Goal: Task Accomplishment & Management: Manage account settings

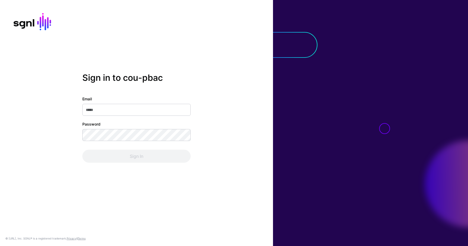
type input "**********"
click at [99, 152] on div "Sign In" at bounding box center [136, 155] width 108 height 13
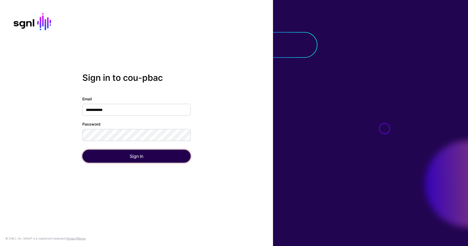
click at [99, 152] on button "Sign In" at bounding box center [136, 155] width 108 height 13
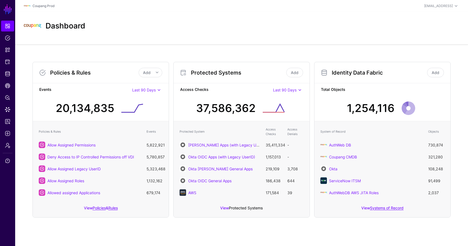
click at [242, 207] on link "Protected Systems" at bounding box center [246, 207] width 34 height 5
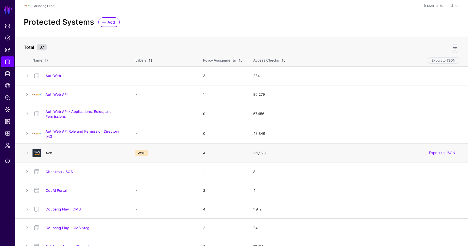
click at [47, 153] on link "AWS" at bounding box center [49, 153] width 8 height 4
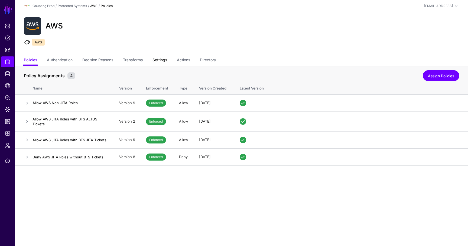
click at [167, 60] on link "Settings" at bounding box center [159, 60] width 15 height 10
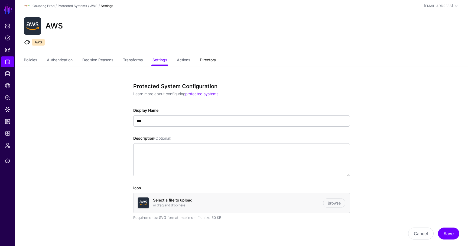
click at [206, 56] on link "Directory" at bounding box center [208, 60] width 16 height 10
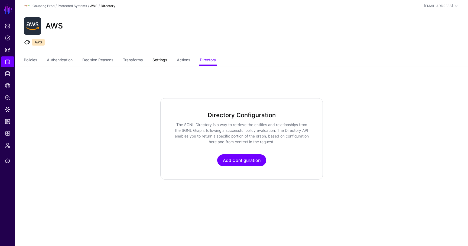
click at [158, 61] on link "Settings" at bounding box center [159, 60] width 15 height 10
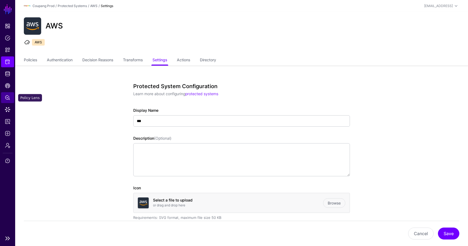
click at [9, 99] on span "Policy Lens" at bounding box center [7, 97] width 5 height 5
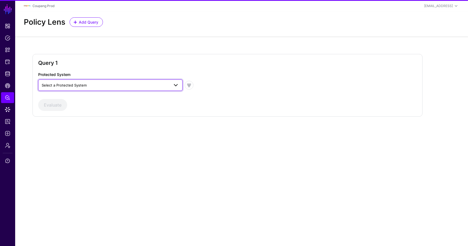
click at [86, 85] on span "Select a Protected System" at bounding box center [64, 85] width 45 height 4
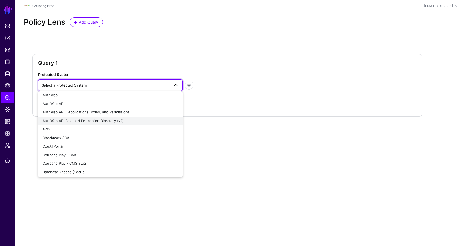
scroll to position [3, 0]
click at [72, 128] on div "AWS" at bounding box center [111, 128] width 136 height 5
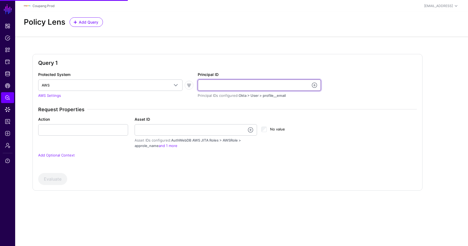
click at [295, 85] on input "Principal ID" at bounding box center [259, 84] width 123 height 11
click at [317, 86] on link at bounding box center [314, 85] width 6 height 6
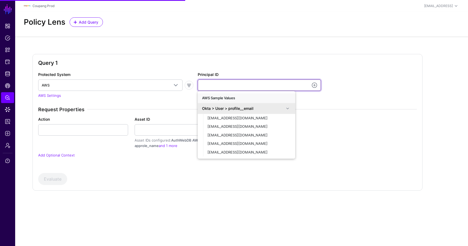
click at [254, 85] on input "Principal ID" at bounding box center [259, 84] width 123 height 11
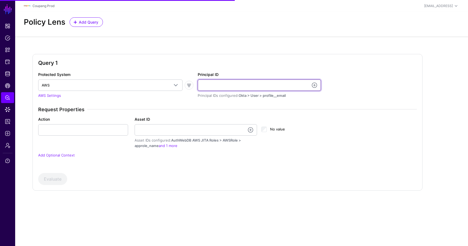
type input "**********"
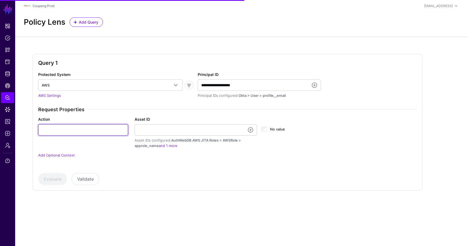
click at [96, 129] on input "Action" at bounding box center [83, 129] width 90 height 11
type input "******"
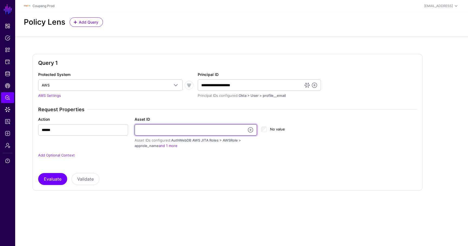
click at [231, 131] on input "Asset ID" at bounding box center [196, 129] width 123 height 11
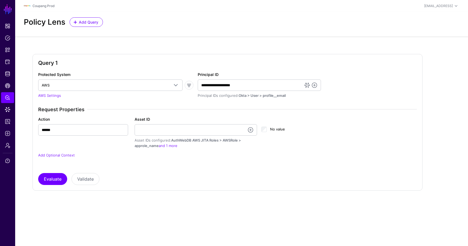
click at [145, 153] on p "Add Optional Context" at bounding box center [227, 154] width 378 height 5
click at [170, 147] on link "and 1 more" at bounding box center [168, 145] width 19 height 4
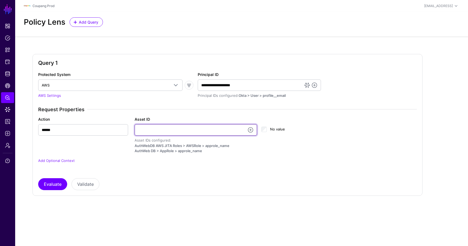
click at [166, 131] on input "Asset ID" at bounding box center [196, 129] width 123 height 11
click at [188, 129] on input "Asset ID" at bounding box center [196, 129] width 123 height 11
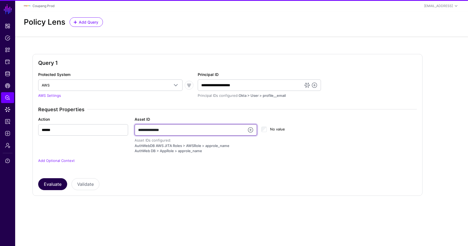
type input "**********"
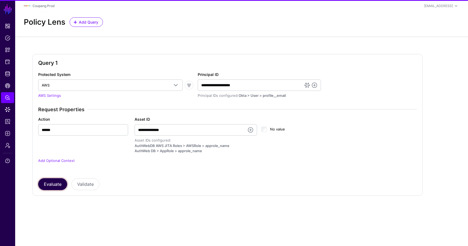
click at [55, 185] on button "Evaluate" at bounding box center [52, 184] width 29 height 12
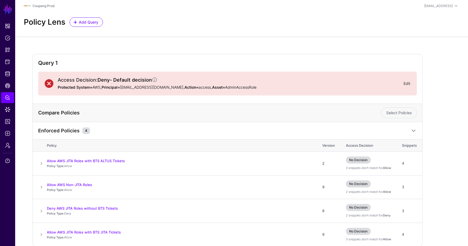
click at [405, 83] on link "Edit" at bounding box center [406, 83] width 7 height 5
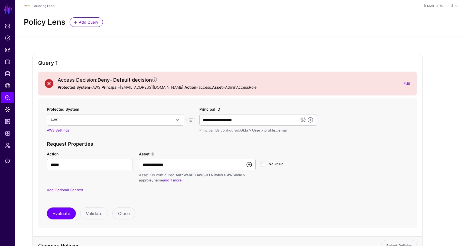
click at [246, 166] on link at bounding box center [249, 164] width 6 height 6
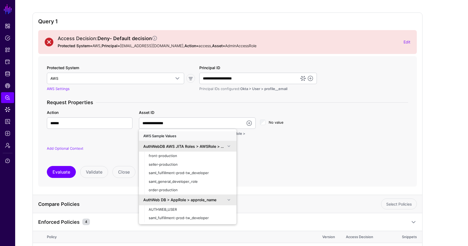
scroll to position [51, 0]
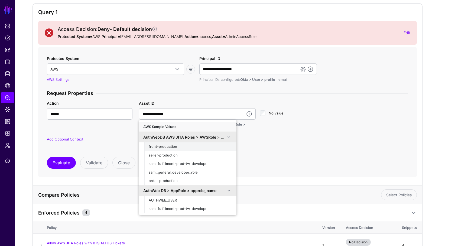
click at [195, 147] on div "front-production" at bounding box center [190, 146] width 83 height 5
type input "**********"
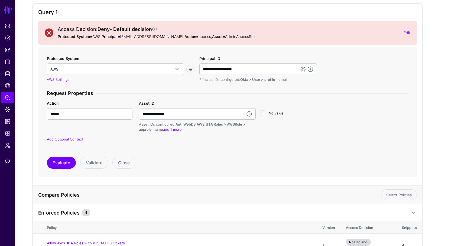
click at [61, 169] on form "Protected System AWS AuthWeb AuthWeb API AuthWeb API - Applications, Roles, and…" at bounding box center [227, 112] width 378 height 130
click at [62, 167] on button "Evaluate" at bounding box center [61, 162] width 29 height 12
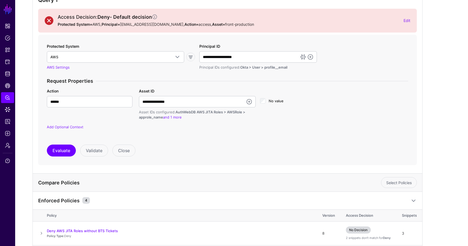
scroll to position [23, 0]
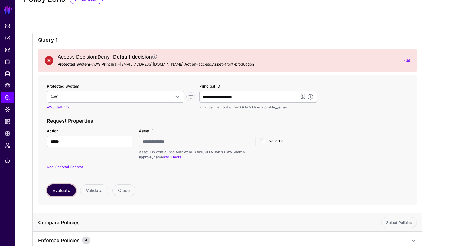
click at [68, 190] on button "Evaluate" at bounding box center [61, 190] width 29 height 12
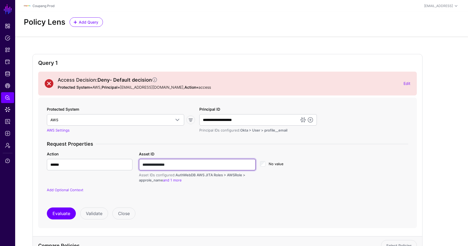
drag, startPoint x: 196, startPoint y: 166, endPoint x: 94, endPoint y: 165, distance: 101.5
click at [94, 165] on div "**********" at bounding box center [228, 167] width 368 height 32
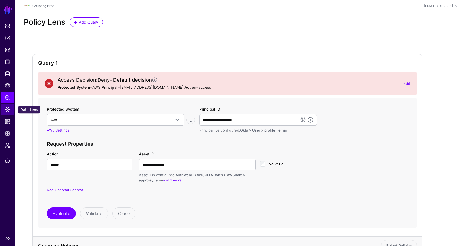
click at [8, 108] on span "Data Lens" at bounding box center [7, 109] width 5 height 5
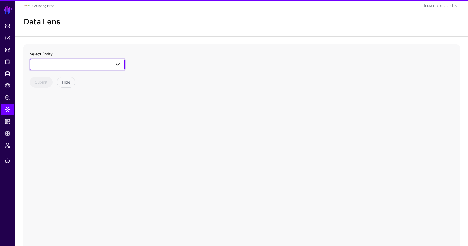
click at [79, 61] on span at bounding box center [77, 64] width 88 height 6
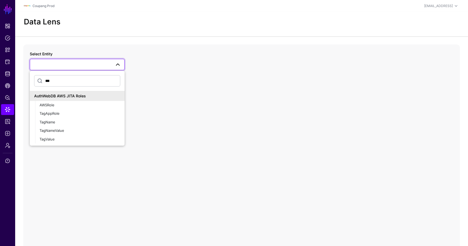
type input "***"
click at [71, 105] on div "AWSRole" at bounding box center [80, 104] width 81 height 5
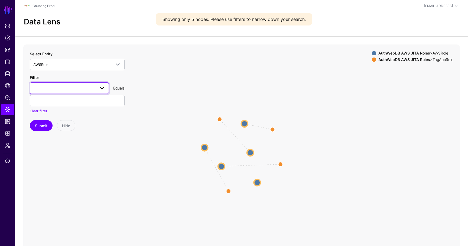
click at [80, 89] on span at bounding box center [69, 88] width 72 height 6
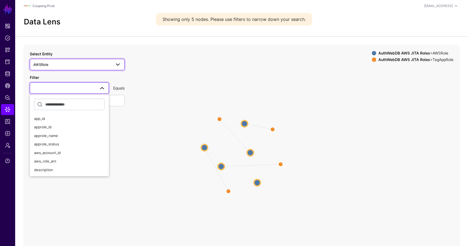
click at [91, 66] on span "AWSRole" at bounding box center [72, 64] width 78 height 6
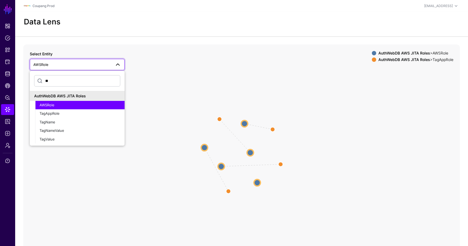
type input "*"
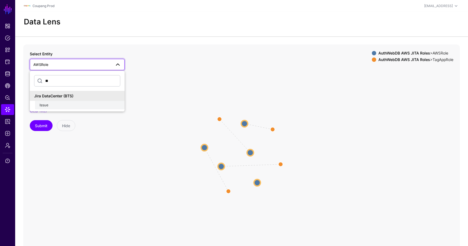
type input "**"
click at [63, 105] on div "Issue" at bounding box center [80, 104] width 81 height 5
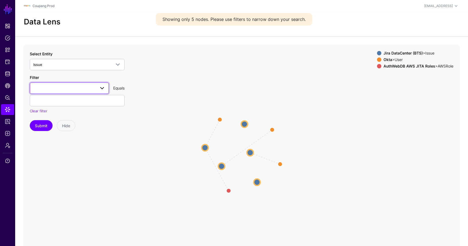
click at [69, 86] on span at bounding box center [69, 88] width 72 height 6
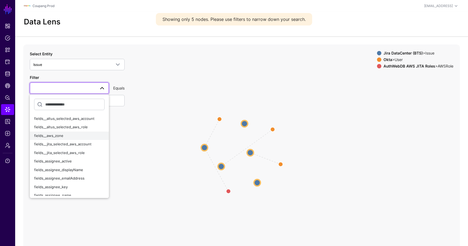
click at [60, 134] on span "fields__aws_zone" at bounding box center [48, 135] width 29 height 4
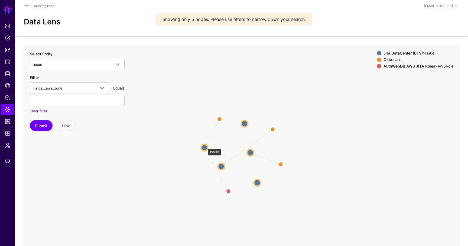
click at [204, 146] on circle at bounding box center [204, 147] width 6 height 6
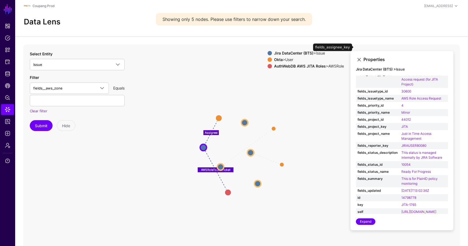
scroll to position [77, 0]
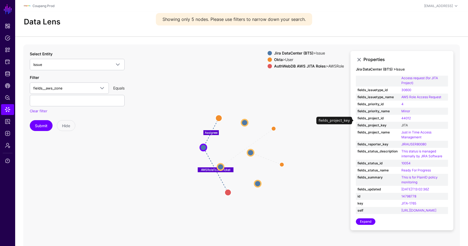
click at [405, 123] on link "JITA" at bounding box center [404, 125] width 6 height 4
type input "****"
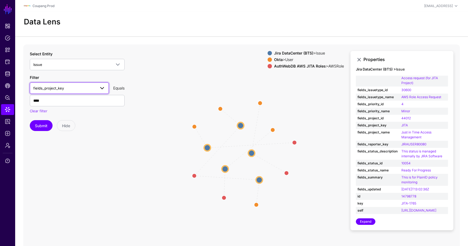
click at [82, 92] on link "fields_project_key" at bounding box center [69, 87] width 79 height 11
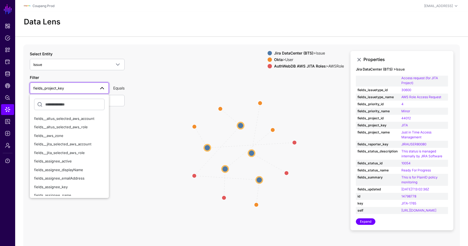
click at [83, 89] on span "fields_project_key" at bounding box center [64, 88] width 62 height 6
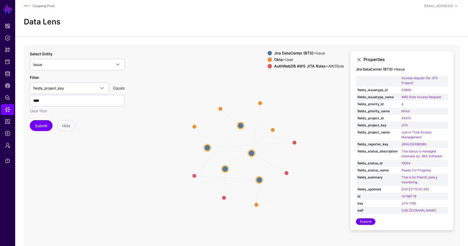
click at [38, 111] on link "Clear filter" at bounding box center [39, 111] width 18 height 4
click at [67, 89] on span at bounding box center [69, 88] width 72 height 6
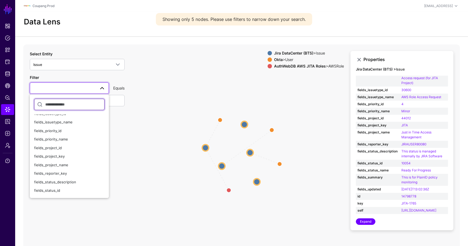
scroll to position [166, 0]
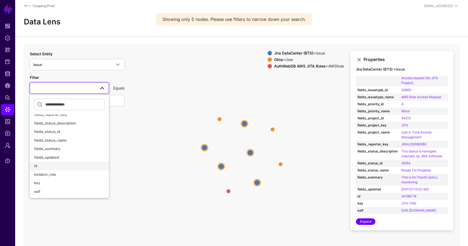
click at [49, 164] on div "id" at bounding box center [69, 165] width 70 height 5
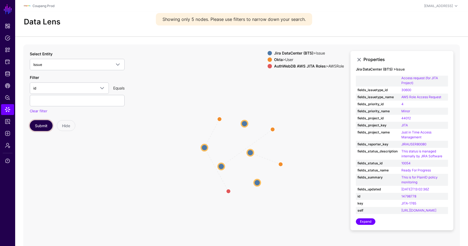
click at [40, 125] on button "Submit" at bounding box center [41, 125] width 23 height 11
click at [409, 152] on link "This status is managed internally by JIRA Software" at bounding box center [421, 153] width 41 height 9
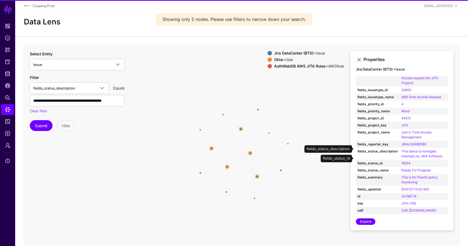
click at [408, 159] on td "10054" at bounding box center [424, 162] width 48 height 7
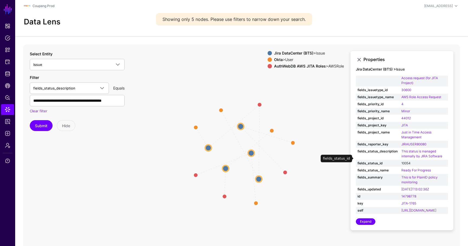
click at [408, 161] on link "10054" at bounding box center [405, 163] width 9 height 4
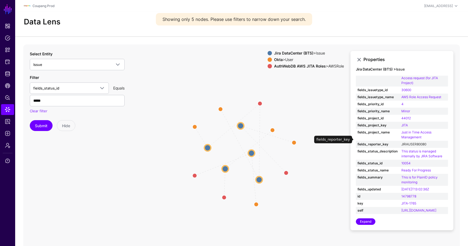
click at [408, 142] on link "JIRAUSER80080" at bounding box center [413, 144] width 25 height 4
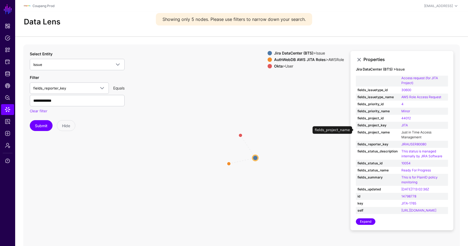
click at [409, 134] on link "Just in Time Access Management" at bounding box center [416, 134] width 30 height 9
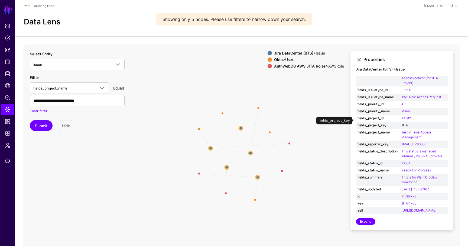
click at [407, 123] on link "JITA" at bounding box center [404, 125] width 6 height 4
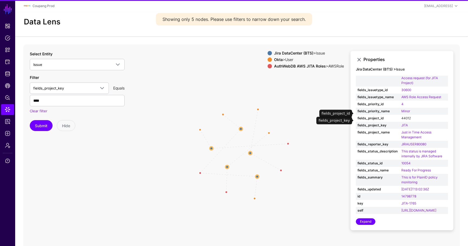
click at [408, 116] on link "44012" at bounding box center [405, 118] width 9 height 4
click at [407, 109] on link "Minor" at bounding box center [405, 111] width 9 height 4
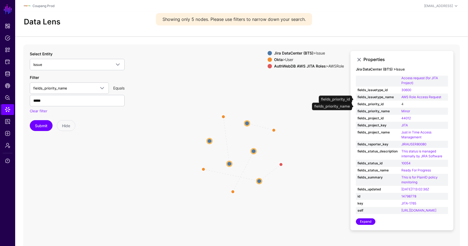
click at [403, 102] on link "4" at bounding box center [402, 104] width 2 height 4
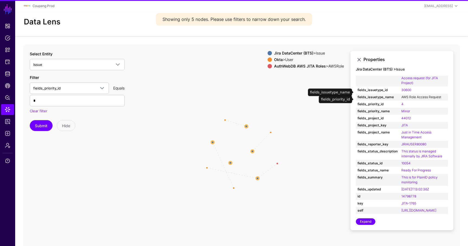
click at [406, 95] on link "AWS Role Access Request" at bounding box center [421, 97] width 40 height 4
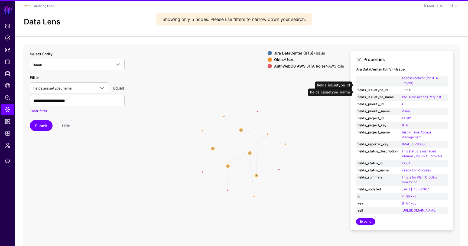
click at [407, 88] on link "30600" at bounding box center [406, 90] width 10 height 4
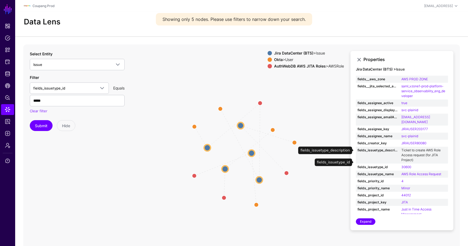
click at [409, 148] on link "Ticket to create AWS Role Access request (for JITA Project)" at bounding box center [420, 155] width 39 height 14
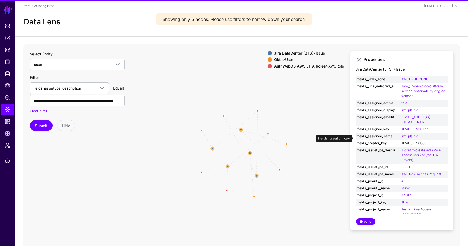
click at [412, 141] on link "JIRAUSER80080" at bounding box center [413, 143] width 25 height 4
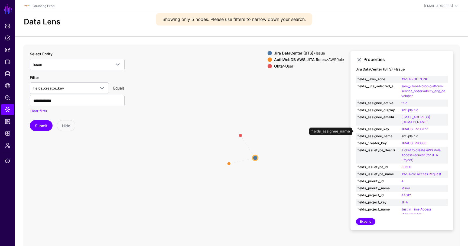
click at [412, 134] on link "svc-plainid" at bounding box center [409, 136] width 17 height 4
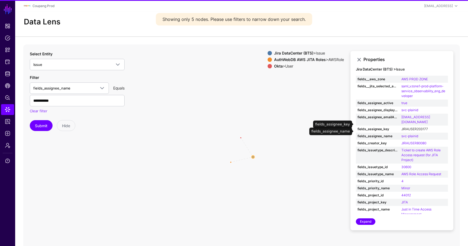
click at [413, 127] on link "JIRAUSER203177" at bounding box center [414, 129] width 27 height 4
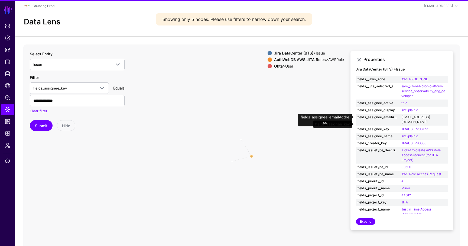
click at [413, 118] on link "[EMAIL_ADDRESS][DOMAIN_NAME]" at bounding box center [415, 119] width 29 height 9
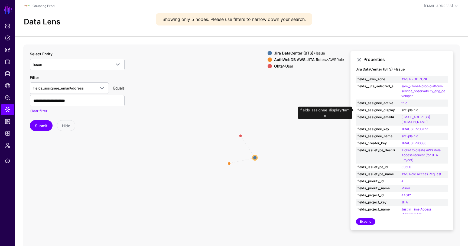
click at [413, 111] on link "svc-plainid" at bounding box center [409, 110] width 17 height 4
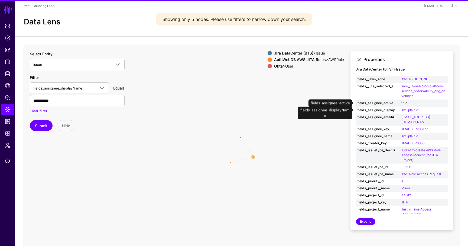
click at [406, 103] on link "true" at bounding box center [404, 103] width 6 height 4
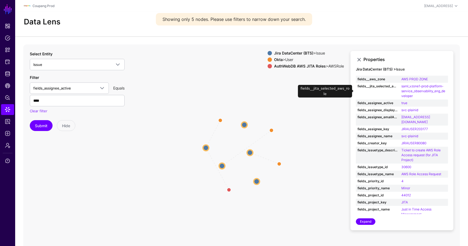
click at [410, 93] on td "saml_vzone1-prod-platform-service_observability_eng_developer" at bounding box center [424, 91] width 48 height 17
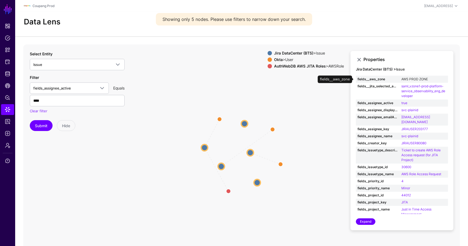
click at [413, 79] on link "AWS PROD ZONE" at bounding box center [414, 79] width 27 height 4
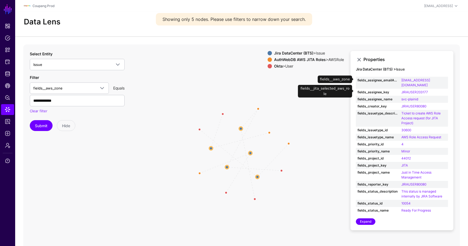
scroll to position [77, 0]
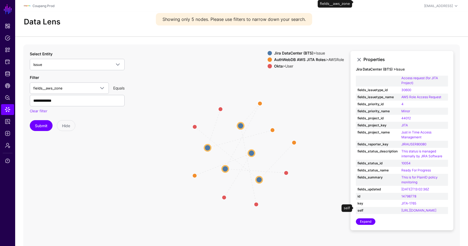
click at [411, 207] on td "[URL][DOMAIN_NAME]" at bounding box center [424, 210] width 48 height 7
click at [411, 208] on link "[URL][DOMAIN_NAME]" at bounding box center [418, 210] width 35 height 4
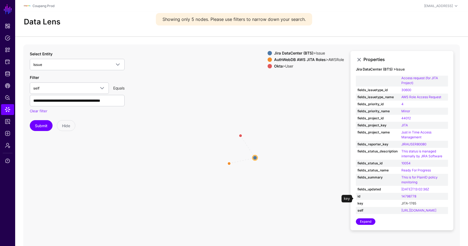
click at [412, 201] on link "JITA-1765" at bounding box center [408, 203] width 15 height 4
click at [412, 194] on link "14798778" at bounding box center [408, 196] width 15 height 4
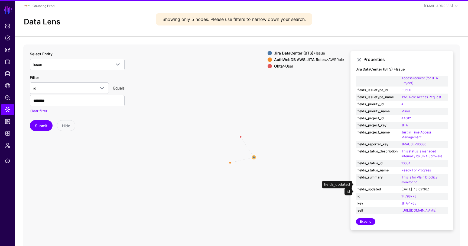
click at [413, 187] on link "[DATE]T13:02:36Z" at bounding box center [415, 189] width 28 height 4
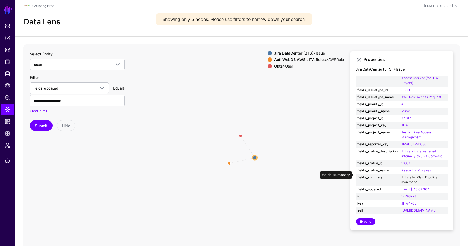
click at [412, 177] on link "This is for PlainID policy monitoring" at bounding box center [419, 179] width 36 height 9
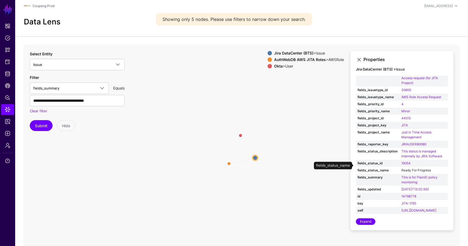
click at [412, 168] on link "Ready For Progress" at bounding box center [416, 170] width 30 height 4
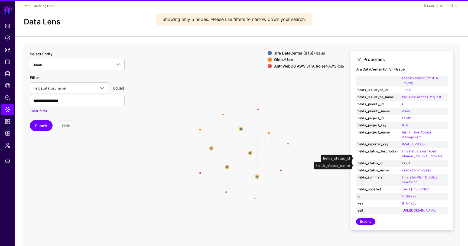
click at [408, 161] on link "10054" at bounding box center [405, 163] width 9 height 4
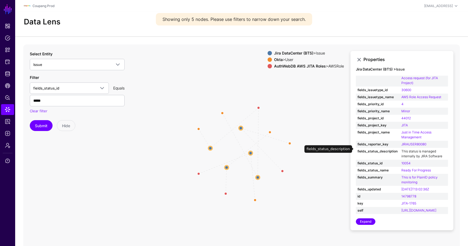
click at [409, 151] on link "This status is managed internally by JIRA Software" at bounding box center [421, 153] width 41 height 9
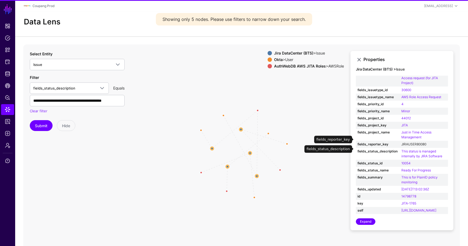
click at [410, 142] on link "JIRAUSER80080" at bounding box center [413, 144] width 25 height 4
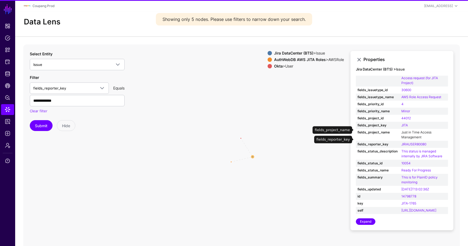
click at [411, 131] on link "Just in Time Access Management" at bounding box center [416, 134] width 30 height 9
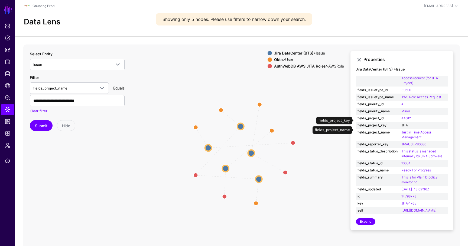
click at [406, 123] on link "JITA" at bounding box center [404, 125] width 6 height 4
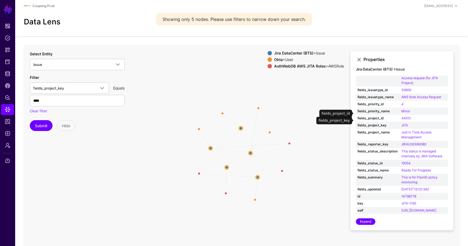
click at [406, 115] on td "44012" at bounding box center [424, 118] width 48 height 7
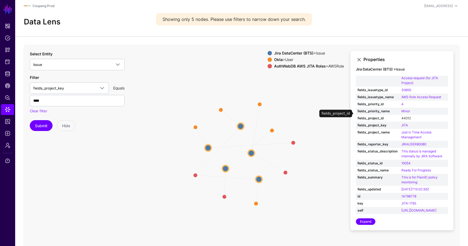
click at [406, 116] on link "44012" at bounding box center [405, 118] width 9 height 4
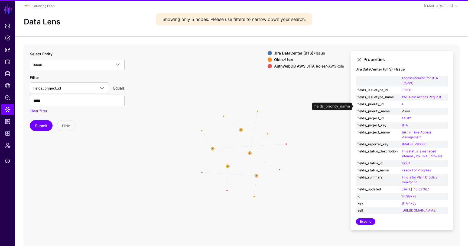
click at [406, 109] on link "Minor" at bounding box center [405, 111] width 9 height 4
click at [404, 100] on td "4" at bounding box center [424, 103] width 48 height 7
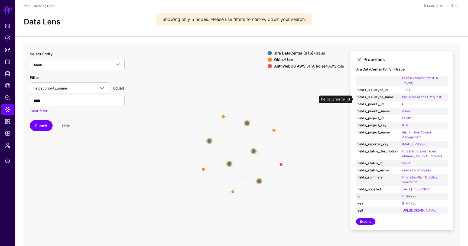
click at [403, 100] on td "4" at bounding box center [424, 103] width 48 height 7
click at [403, 102] on link "4" at bounding box center [402, 104] width 2 height 4
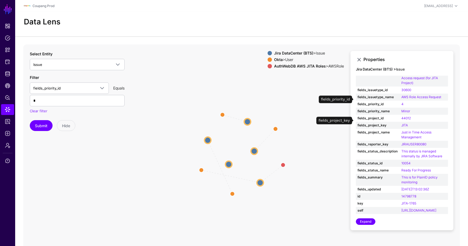
click at [409, 122] on td "JITA" at bounding box center [424, 125] width 48 height 7
click at [406, 115] on td "44012" at bounding box center [424, 118] width 48 height 7
click at [405, 108] on td "Minor" at bounding box center [424, 110] width 48 height 7
click at [405, 109] on link "Minor" at bounding box center [405, 111] width 9 height 4
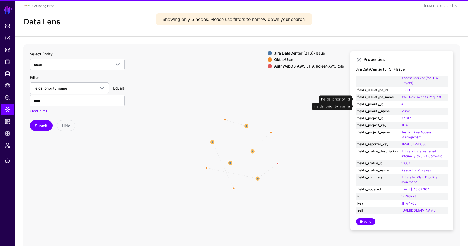
click at [403, 100] on td "4" at bounding box center [424, 103] width 48 height 7
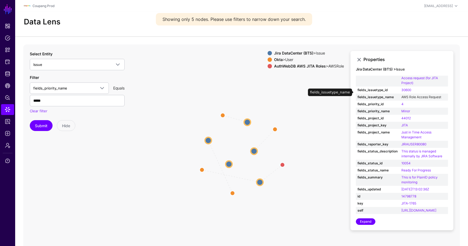
click at [407, 95] on link "AWS Role Access Request" at bounding box center [421, 97] width 40 height 4
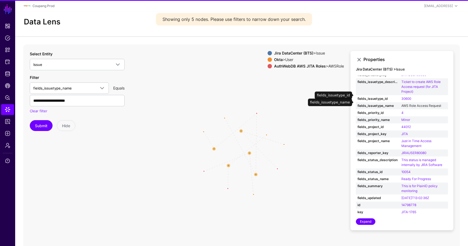
scroll to position [65, 0]
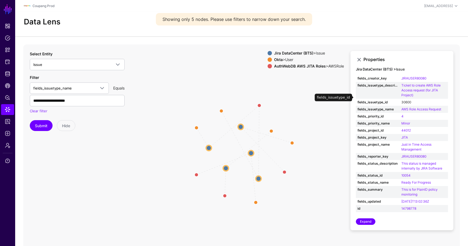
click at [407, 100] on link "30600" at bounding box center [406, 102] width 10 height 4
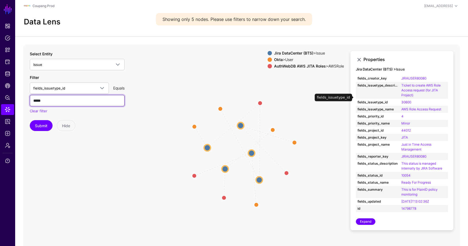
click at [102, 100] on input "*****" at bounding box center [77, 100] width 95 height 11
type input "*"
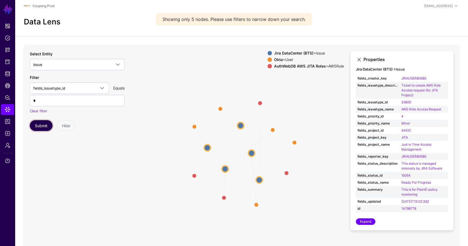
click at [42, 129] on button "Submit" at bounding box center [41, 125] width 23 height 11
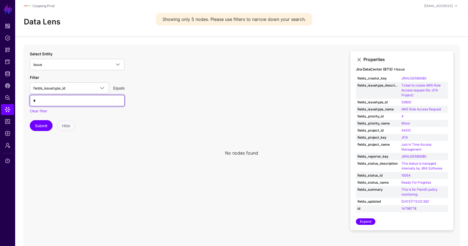
click at [95, 99] on input "*" at bounding box center [77, 100] width 95 height 11
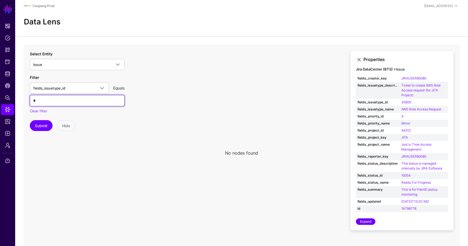
type input "*"
click at [30, 120] on button "Submit" at bounding box center [41, 125] width 23 height 11
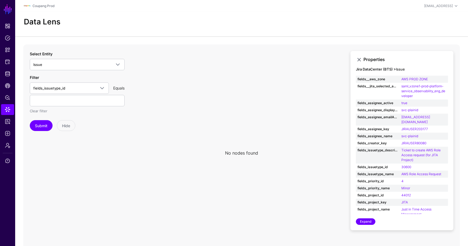
click at [37, 110] on link "Clear filter" at bounding box center [39, 111] width 18 height 4
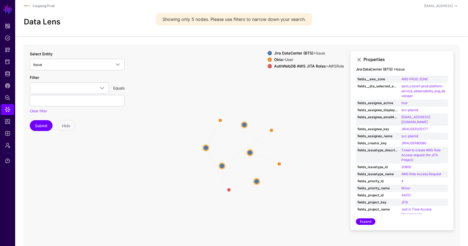
click at [250, 152] on circle at bounding box center [250, 152] width 6 height 6
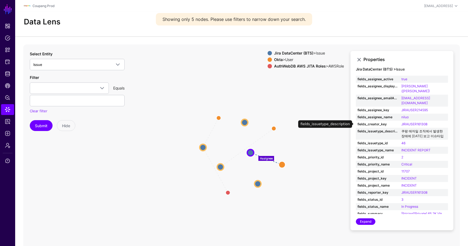
click at [417, 129] on link "쿠팡 애자일 조직에서 발생한 장애에 [DATE] 보고 이슈타입" at bounding box center [422, 133] width 42 height 9
type input "**********"
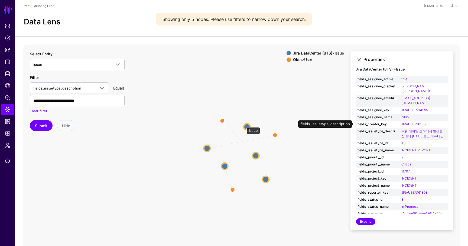
click at [244, 124] on circle at bounding box center [247, 126] width 6 height 6
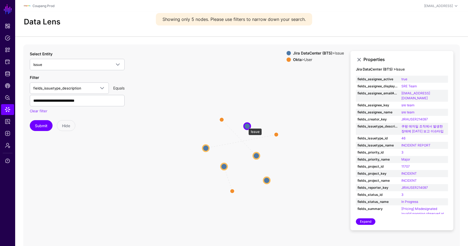
click at [246, 125] on circle at bounding box center [247, 126] width 6 height 6
click at [249, 125] on circle at bounding box center [247, 125] width 6 height 6
click at [259, 154] on circle at bounding box center [257, 155] width 6 height 6
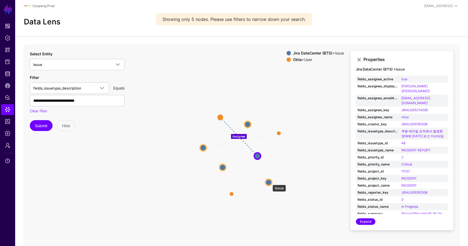
click at [269, 182] on circle at bounding box center [268, 182] width 6 height 6
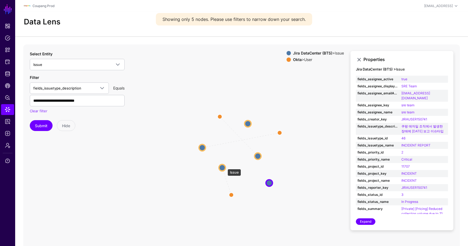
click at [225, 166] on circle at bounding box center [222, 167] width 6 height 6
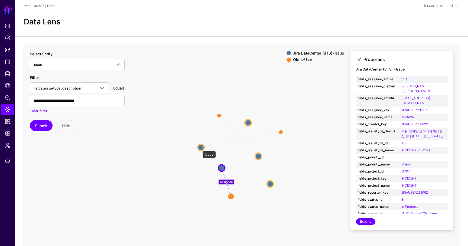
click at [200, 148] on circle at bounding box center [201, 147] width 6 height 6
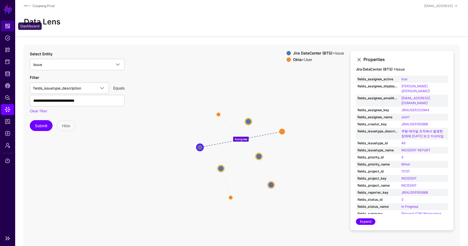
click at [9, 28] on link "Dashboard" at bounding box center [7, 26] width 13 height 11
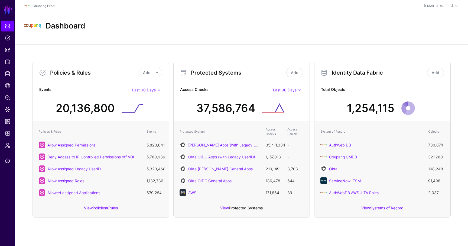
click at [250, 205] on link "Protected Systems" at bounding box center [246, 207] width 34 height 5
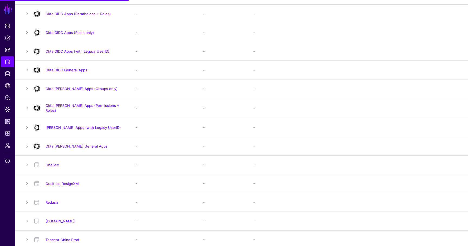
scroll to position [518, 0]
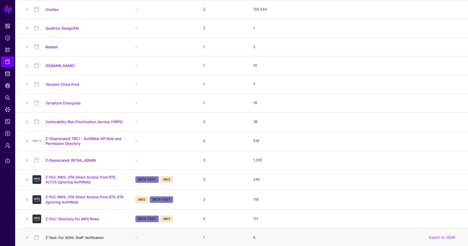
click at [74, 236] on link "Z-Test: For SGNL Staff Verification" at bounding box center [74, 237] width 58 height 4
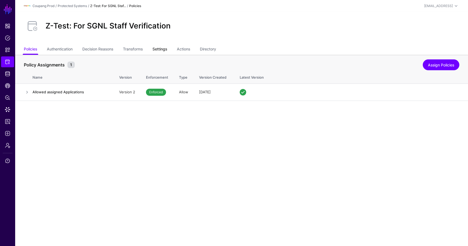
click at [167, 51] on link "Settings" at bounding box center [159, 49] width 15 height 10
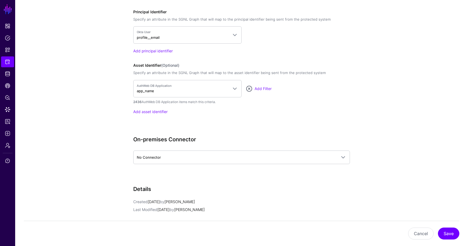
scroll to position [468, 0]
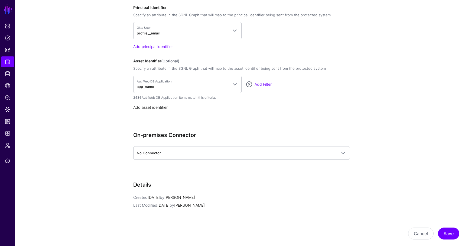
click at [152, 107] on link "Add asset identifier" at bounding box center [150, 107] width 34 height 5
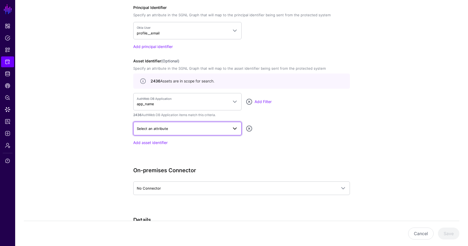
click at [159, 130] on span "Select an attribute" at bounding box center [183, 128] width 92 height 6
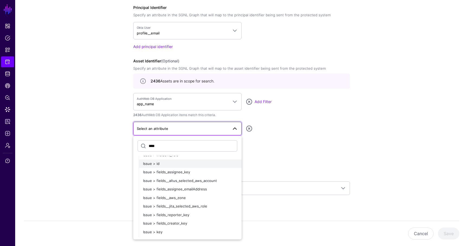
scroll to position [30, 0]
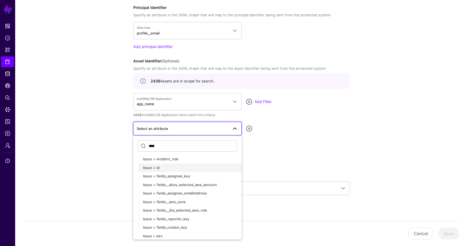
type input "****"
click at [157, 168] on span "Issue > id" at bounding box center [151, 167] width 17 height 4
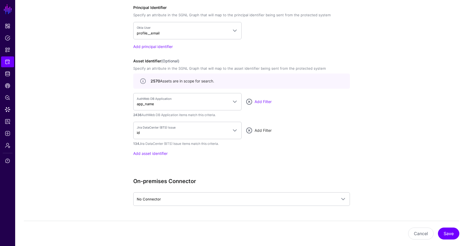
click at [265, 129] on link "Add Filter" at bounding box center [262, 130] width 17 height 5
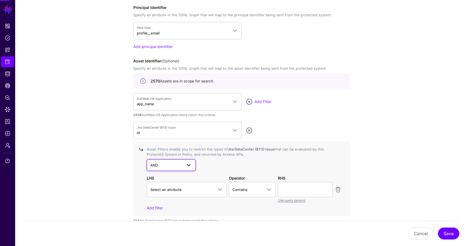
click at [162, 162] on span "AND" at bounding box center [166, 165] width 32 height 6
click at [161, 188] on div "NOT" at bounding box center [171, 185] width 40 height 5
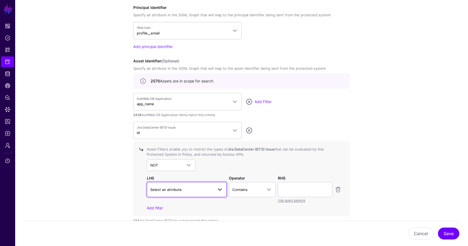
click at [168, 189] on span "Select an attribute" at bounding box center [165, 189] width 31 height 4
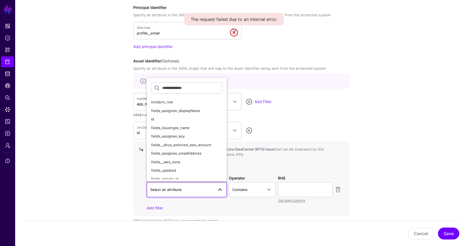
click at [320, 142] on div "Asset Filters enable you to restrict the types of Jira DataCenter (BTS) Issue t…" at bounding box center [241, 178] width 217 height 75
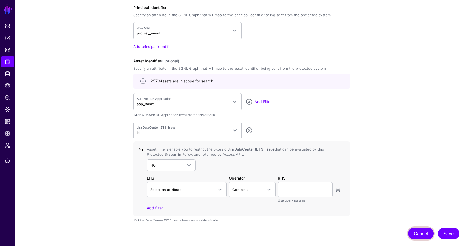
click at [413, 227] on button "Cancel" at bounding box center [420, 233] width 25 height 12
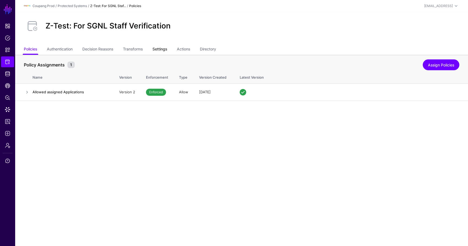
click at [165, 49] on link "Settings" at bounding box center [159, 49] width 15 height 10
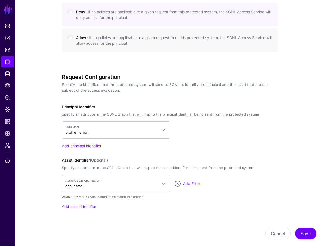
scroll to position [487, 0]
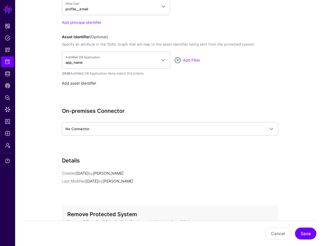
click at [89, 84] on link "Add asset identifier" at bounding box center [79, 83] width 34 height 5
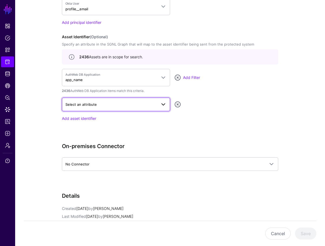
click at [89, 110] on link "Select an attribute" at bounding box center [116, 104] width 108 height 14
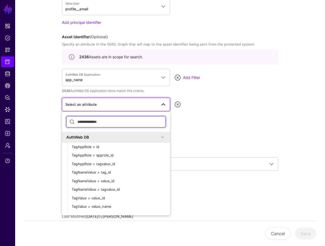
click at [101, 118] on input "text" at bounding box center [116, 121] width 100 height 11
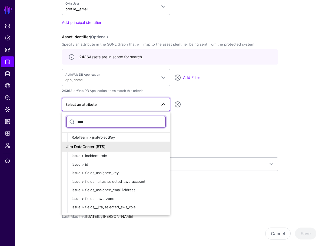
scroll to position [14, 0]
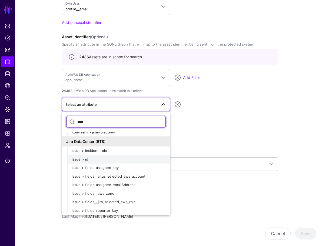
type input "****"
click at [103, 161] on button "Issue > id" at bounding box center [118, 159] width 103 height 9
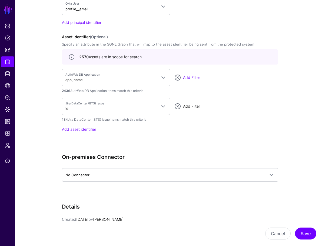
click at [192, 105] on link "Add Filter" at bounding box center [191, 106] width 17 height 5
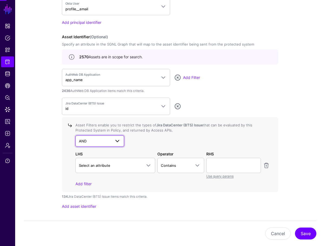
click at [99, 139] on span "AND" at bounding box center [95, 141] width 32 height 6
click at [97, 161] on div "NOT" at bounding box center [100, 161] width 40 height 5
click at [278, 231] on button "Cancel" at bounding box center [278, 233] width 25 height 12
